Goal: Communication & Community: Participate in discussion

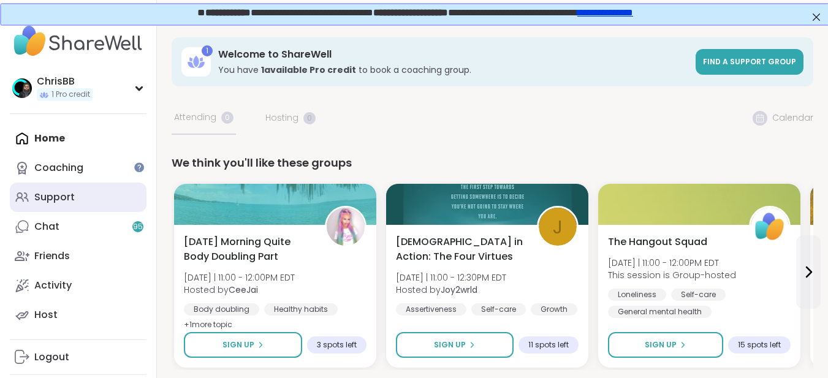
click at [61, 198] on div "Support" at bounding box center [54, 197] width 40 height 13
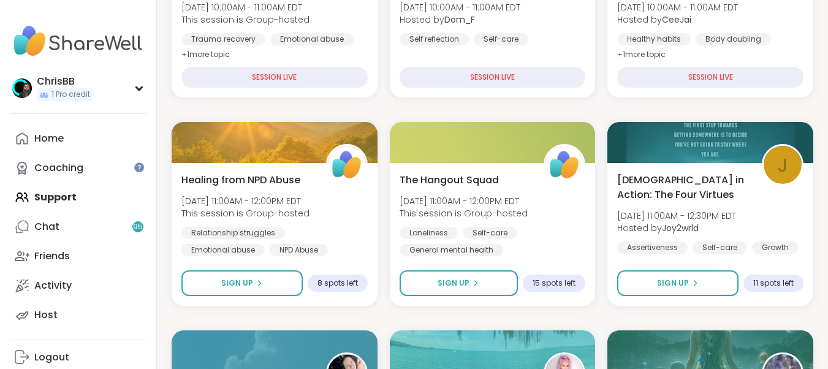
scroll to position [368, 0]
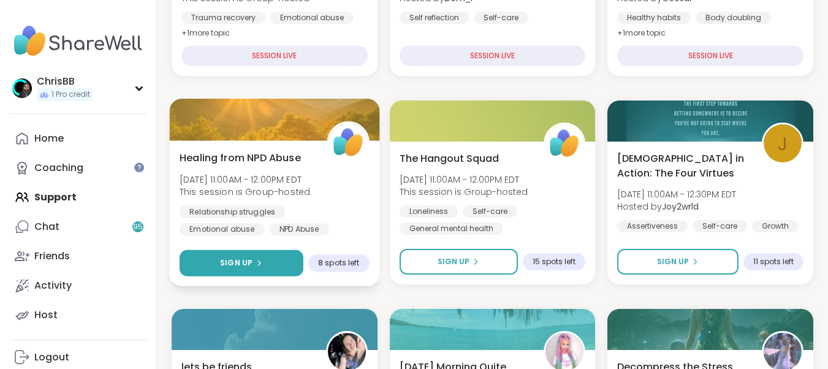
click at [245, 257] on span "Sign Up" at bounding box center [236, 262] width 32 height 11
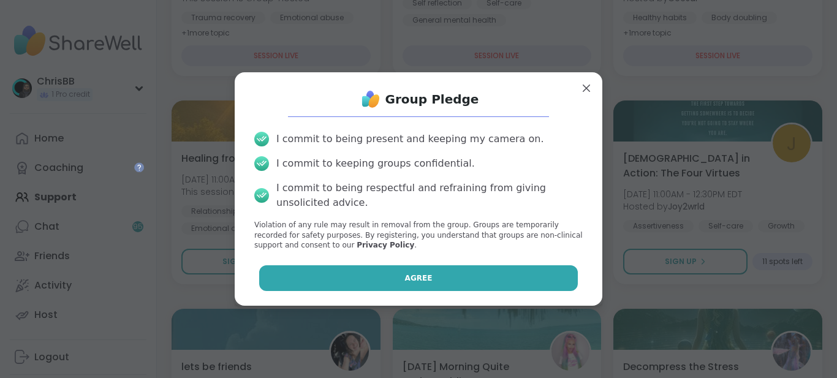
click at [416, 271] on button "Agree" at bounding box center [418, 278] width 319 height 26
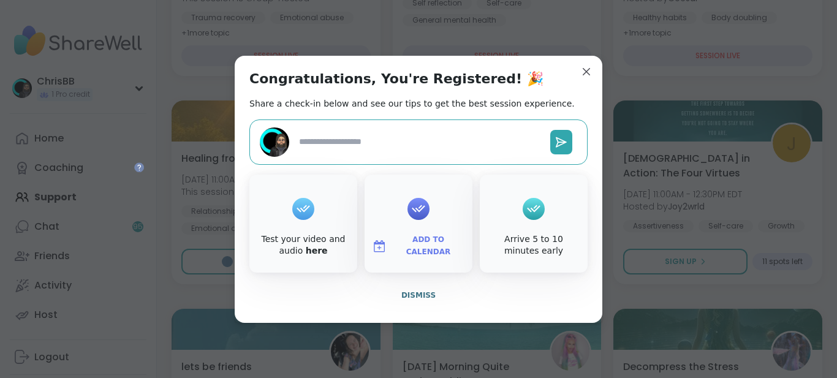
type textarea "*"
click at [402, 296] on span "Dismiss" at bounding box center [418, 295] width 34 height 9
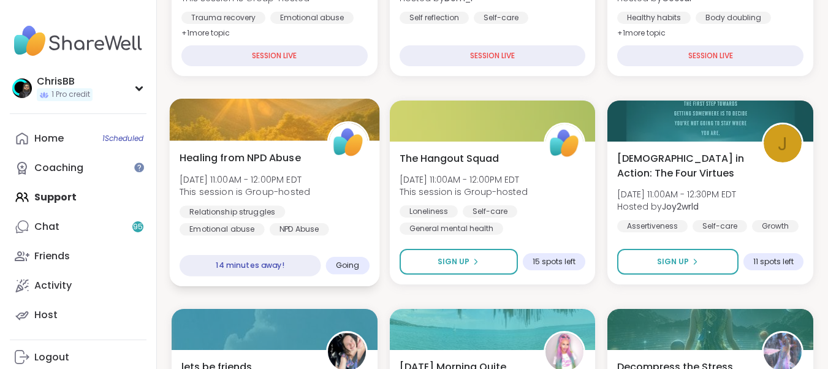
click at [273, 162] on span "Healing from NPD Abuse" at bounding box center [239, 157] width 121 height 15
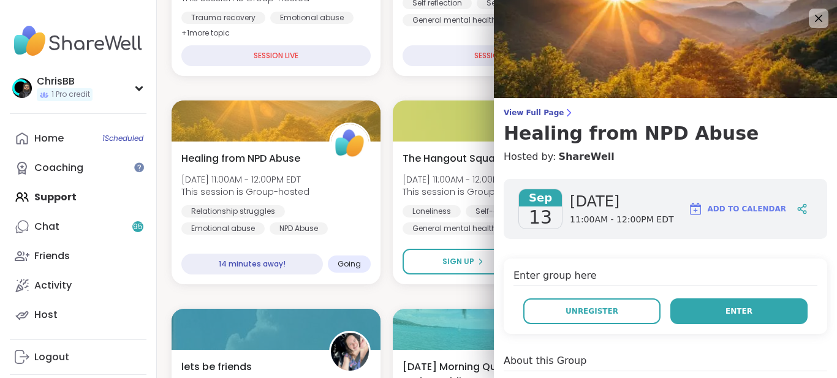
click at [725, 308] on span "Enter" at bounding box center [738, 311] width 27 height 11
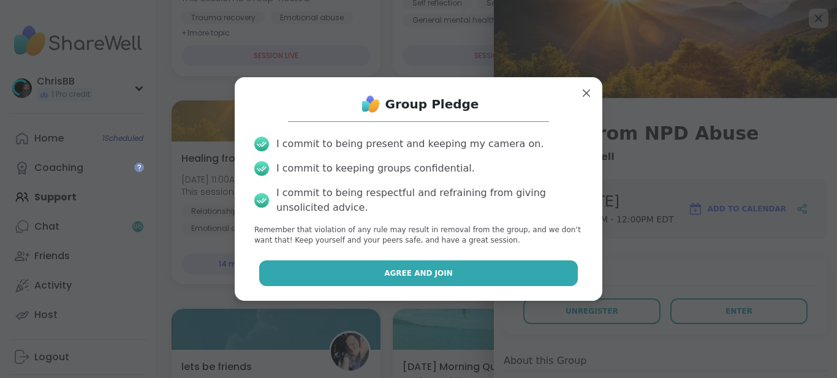
click at [439, 276] on button "Agree and Join" at bounding box center [418, 273] width 319 height 26
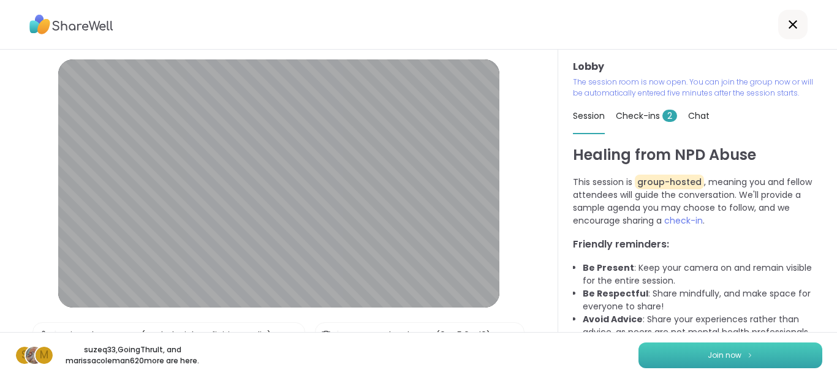
click at [722, 357] on span "Join now" at bounding box center [725, 355] width 34 height 11
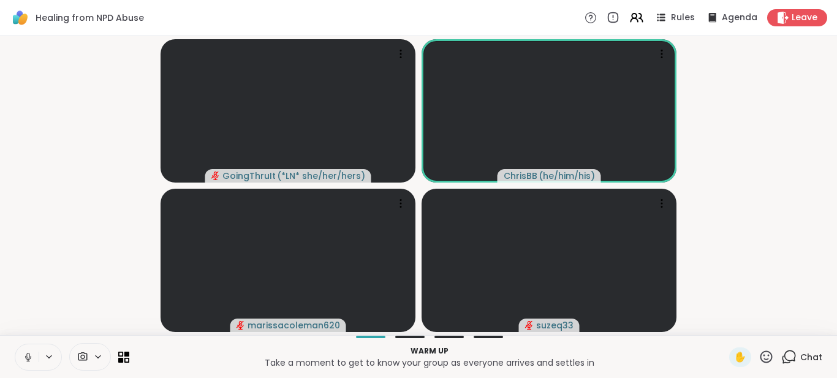
click at [26, 355] on icon at bounding box center [28, 357] width 11 height 11
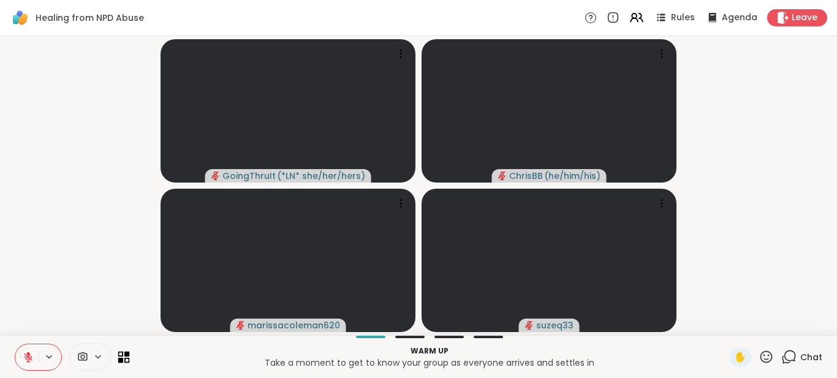
click at [123, 356] on icon at bounding box center [121, 354] width 6 height 6
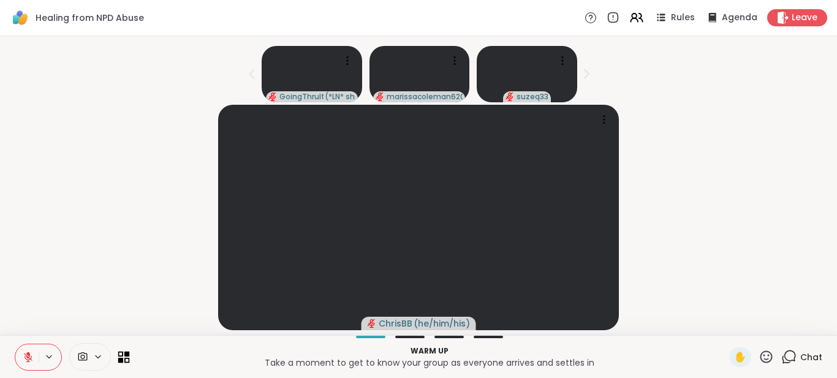
click at [123, 356] on icon at bounding box center [121, 354] width 6 height 6
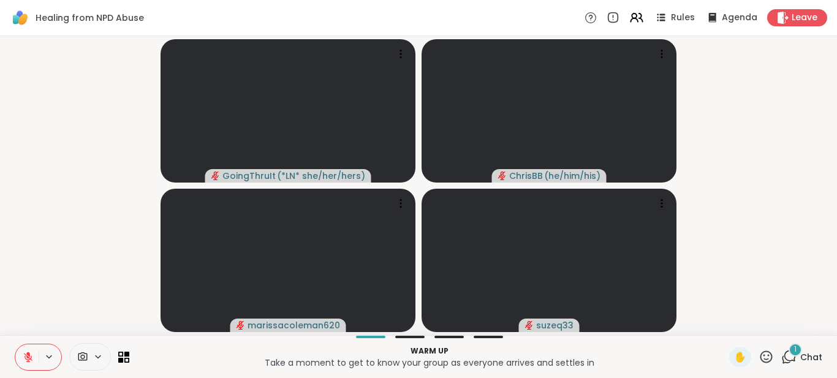
click at [800, 351] on span "Chat" at bounding box center [811, 357] width 22 height 12
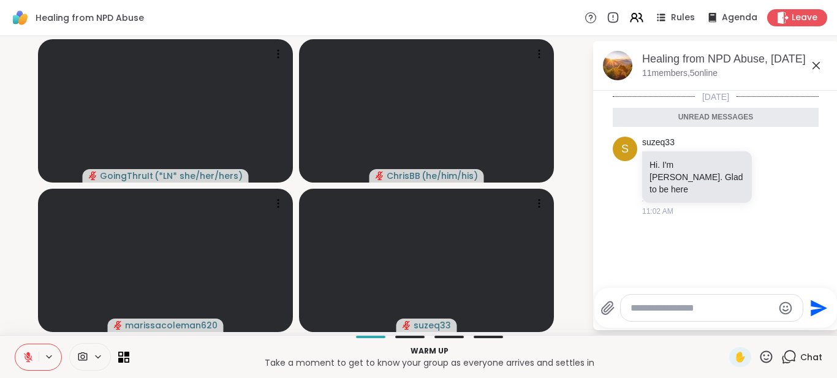
click at [655, 304] on textarea "Type your message" at bounding box center [701, 308] width 143 height 12
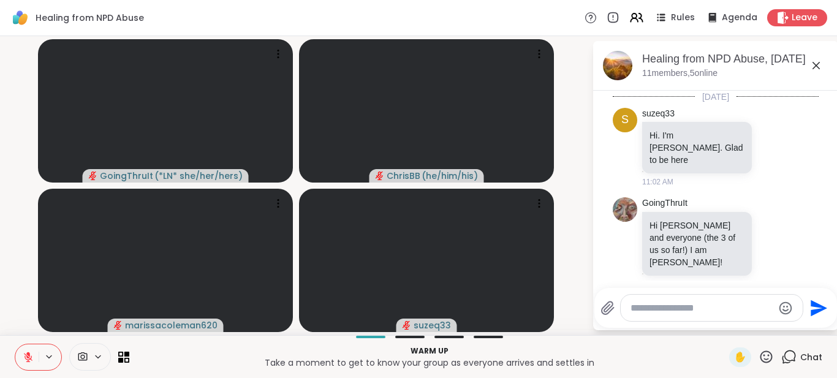
click at [655, 304] on textarea "Type your message" at bounding box center [701, 308] width 143 height 12
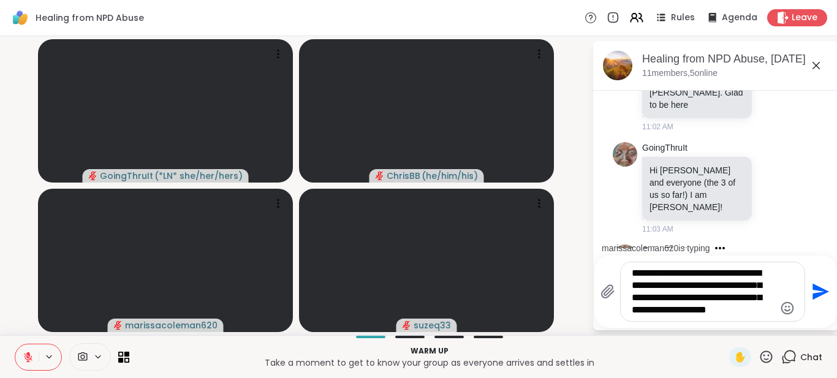
type textarea "**********"
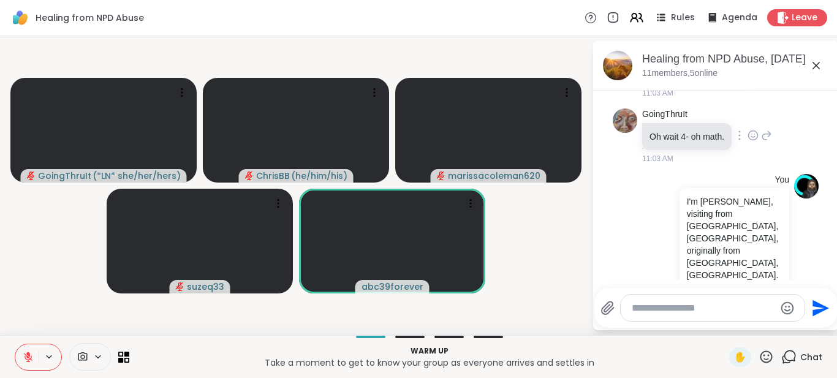
scroll to position [194, 0]
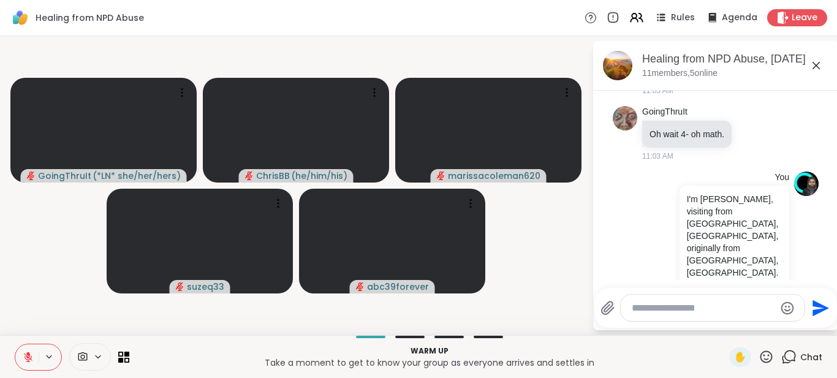
click at [575, 276] on video-player-container "GoingThruIt ( *LN* she/her/hers ) [PERSON_NAME] ( he/him/his ) [DEMOGRAPHIC_DAT…" at bounding box center [295, 185] width 577 height 289
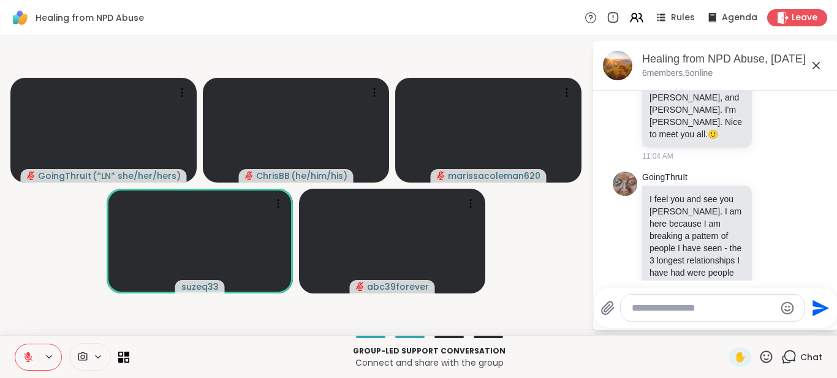
scroll to position [610, 0]
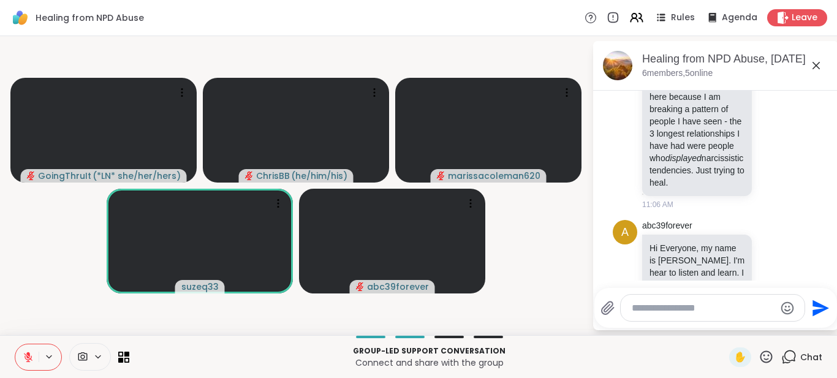
click at [33, 358] on icon at bounding box center [28, 357] width 11 height 11
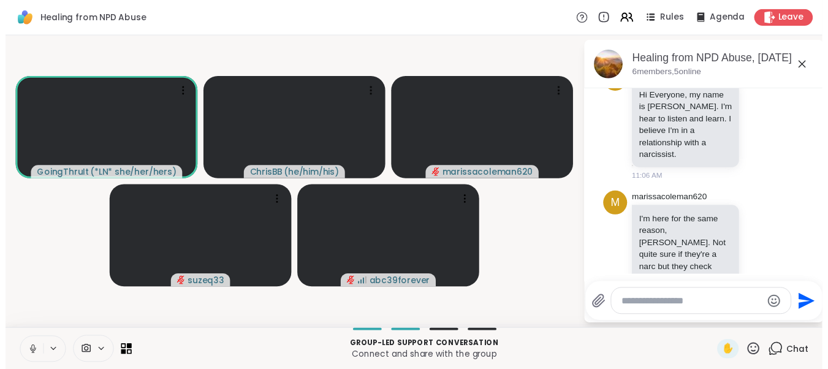
scroll to position [839, 0]
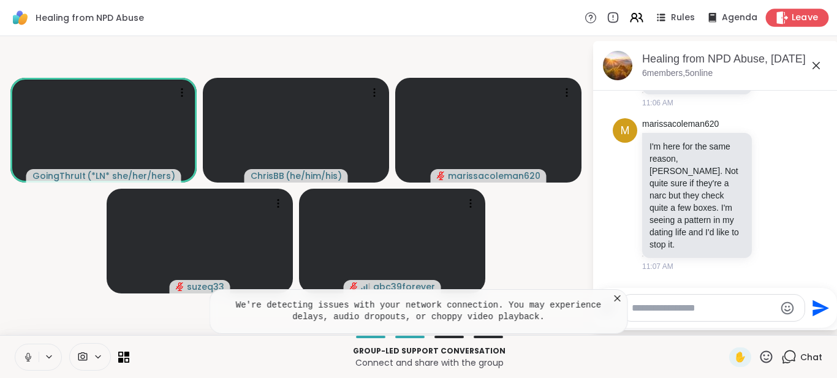
click at [808, 22] on span "Leave" at bounding box center [804, 18] width 27 height 13
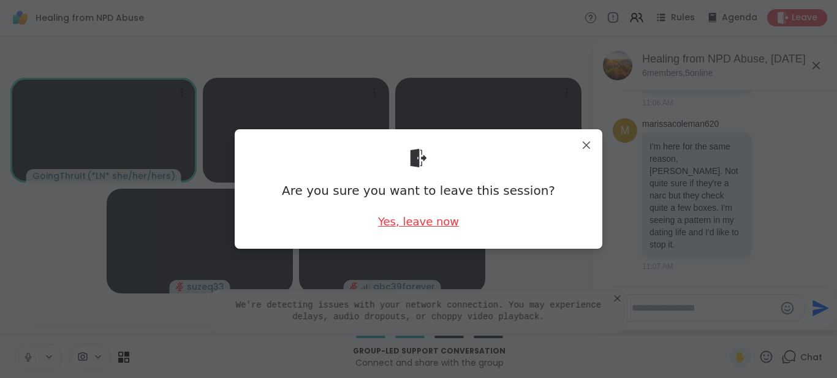
click at [423, 223] on div "Yes, leave now" at bounding box center [418, 221] width 81 height 15
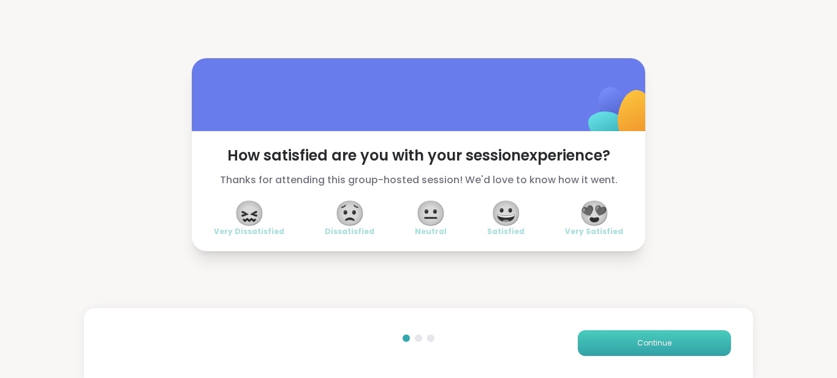
click at [654, 337] on button "Continue" at bounding box center [654, 343] width 153 height 26
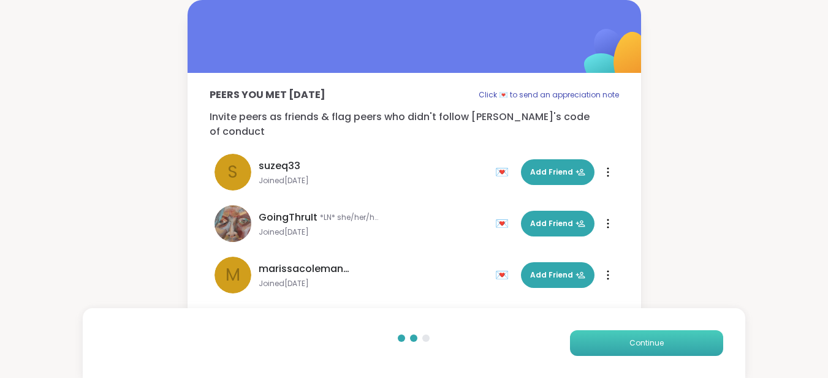
click at [640, 342] on span "Continue" at bounding box center [646, 343] width 34 height 11
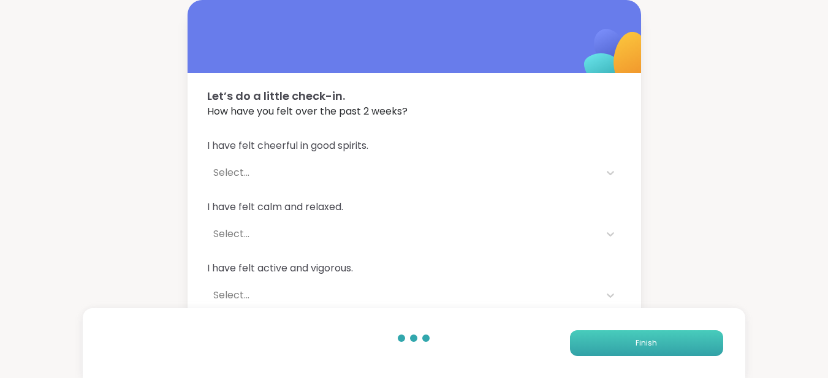
click at [640, 342] on span "Finish" at bounding box center [645, 343] width 21 height 11
